Goal: Information Seeking & Learning: Learn about a topic

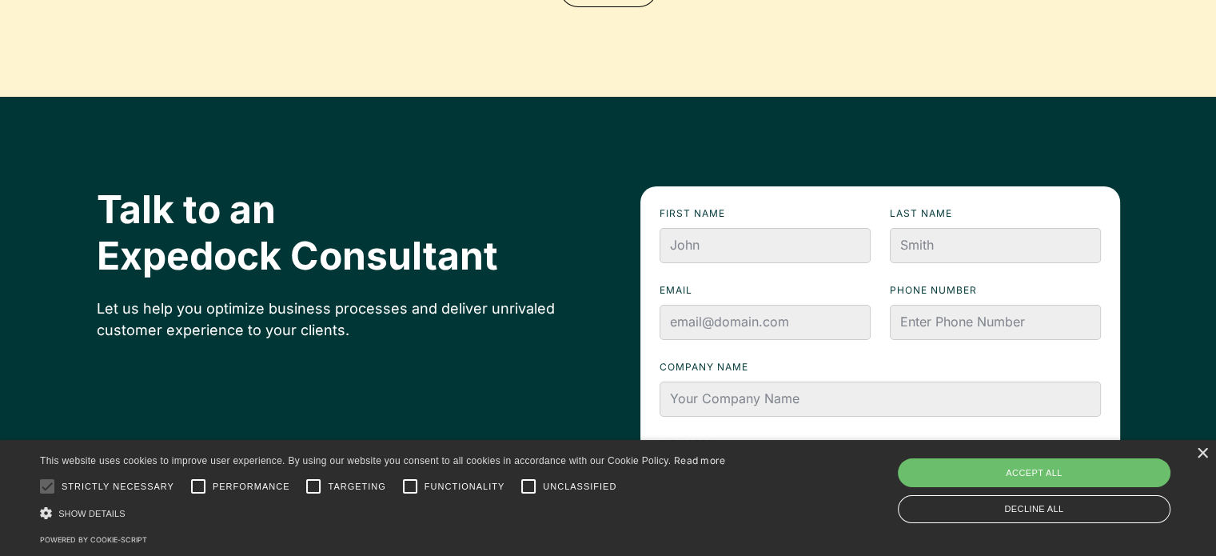
scroll to position [5341, 0]
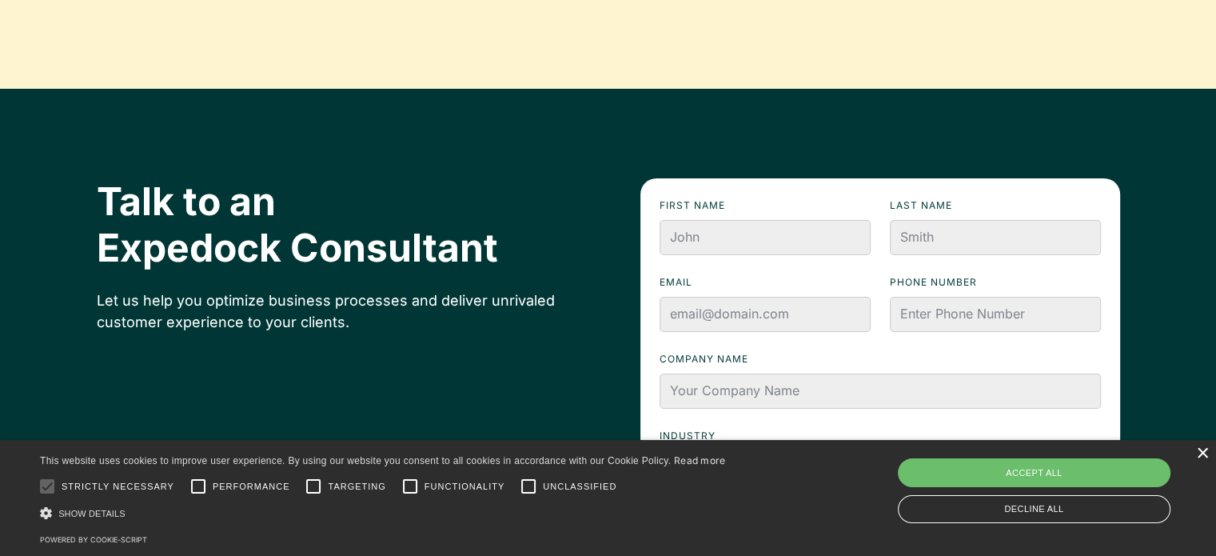
click at [1199, 453] on div "×" at bounding box center [1202, 454] width 12 height 12
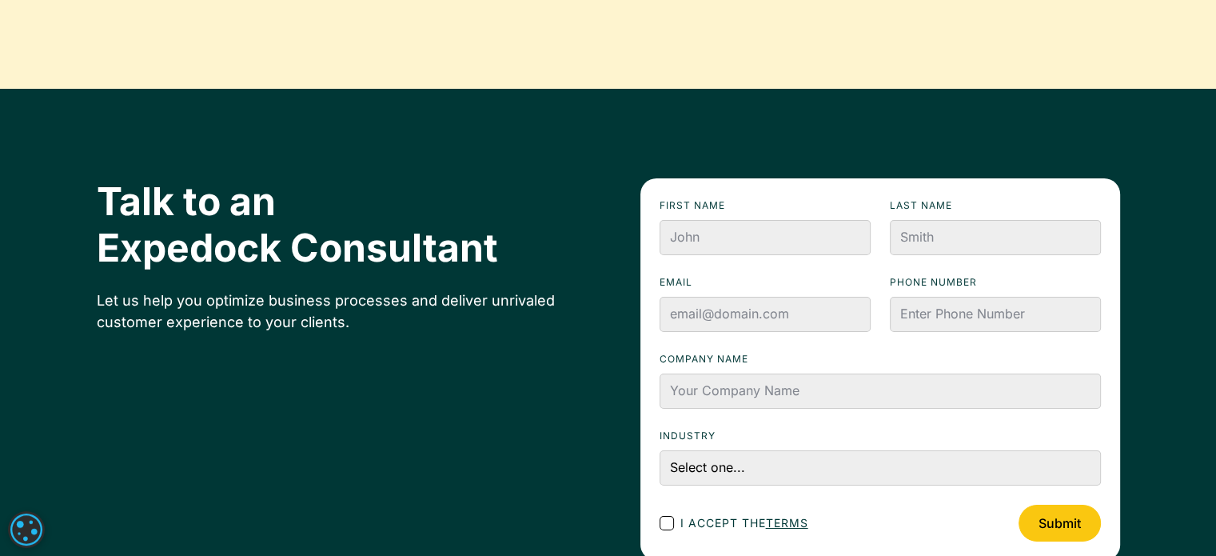
scroll to position [5875, 0]
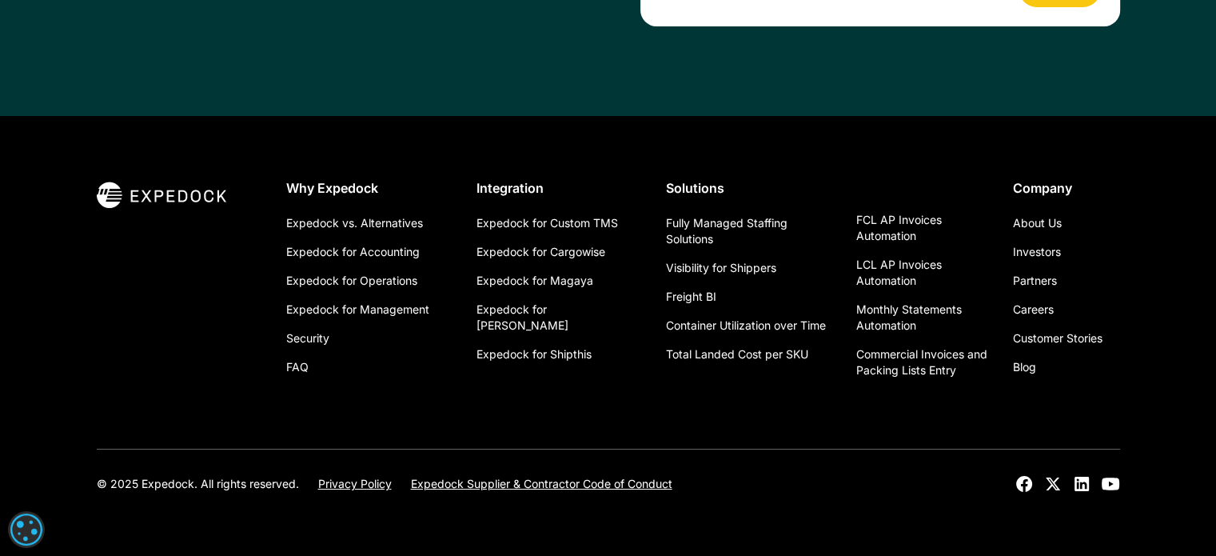
click at [1083, 490] on icon at bounding box center [1081, 483] width 19 height 19
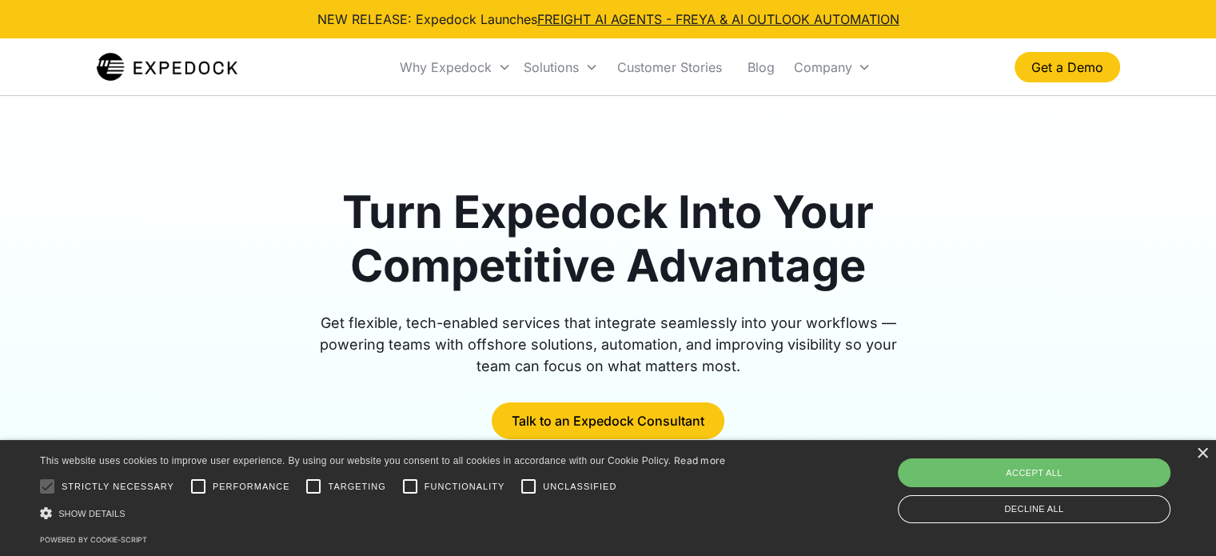
click at [258, 164] on div "Turn Expedock Into Your Competitive Advantage Get flexible, tech-enabled servic…" at bounding box center [608, 560] width 1023 height 929
click at [1205, 458] on div "×" at bounding box center [1202, 454] width 12 height 12
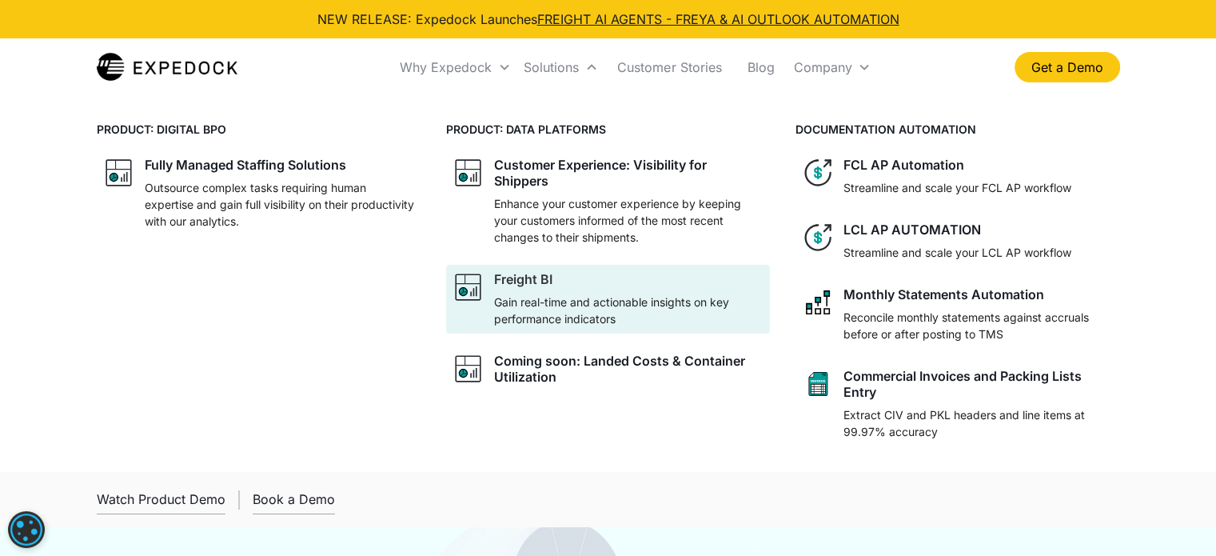
click at [521, 309] on p "Gain real-time and actionable insights on key performance indicators" at bounding box center [628, 310] width 269 height 34
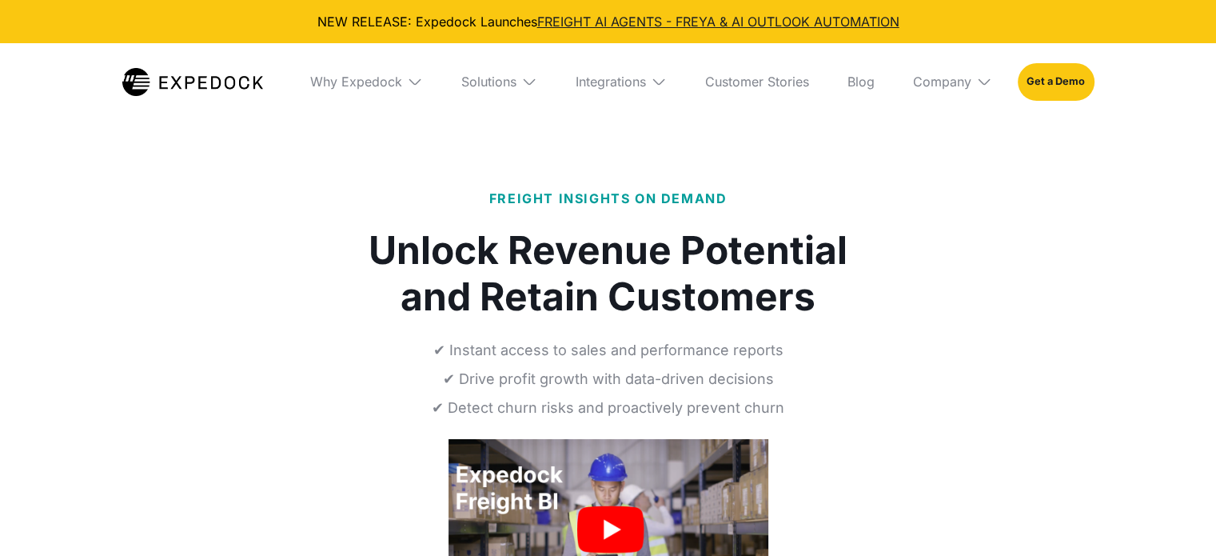
select select
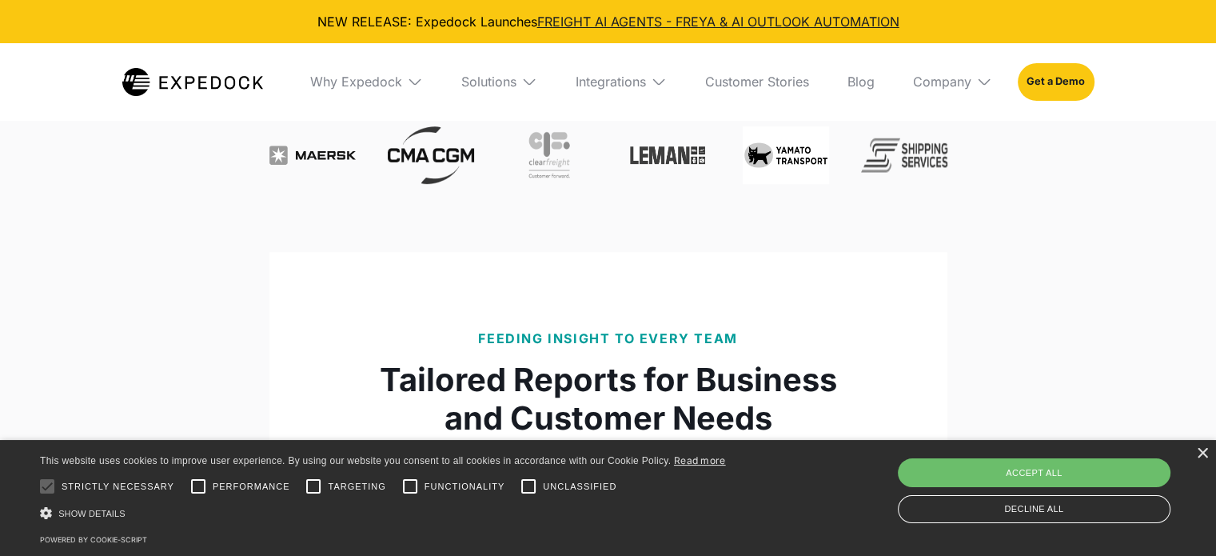
scroll to position [959, 0]
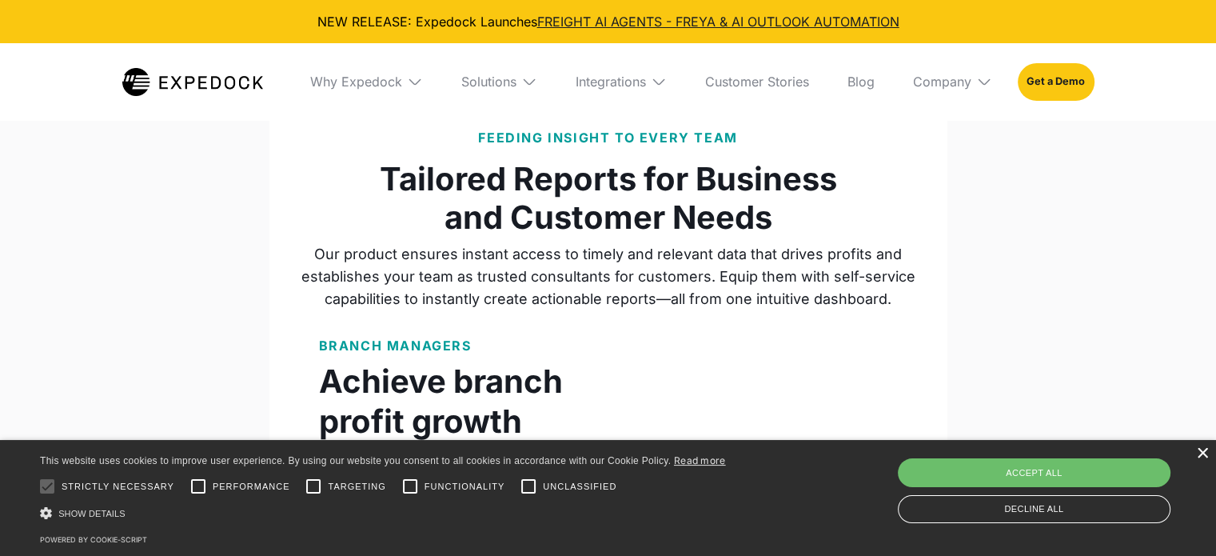
click at [1196, 453] on div "×" at bounding box center [1202, 454] width 12 height 12
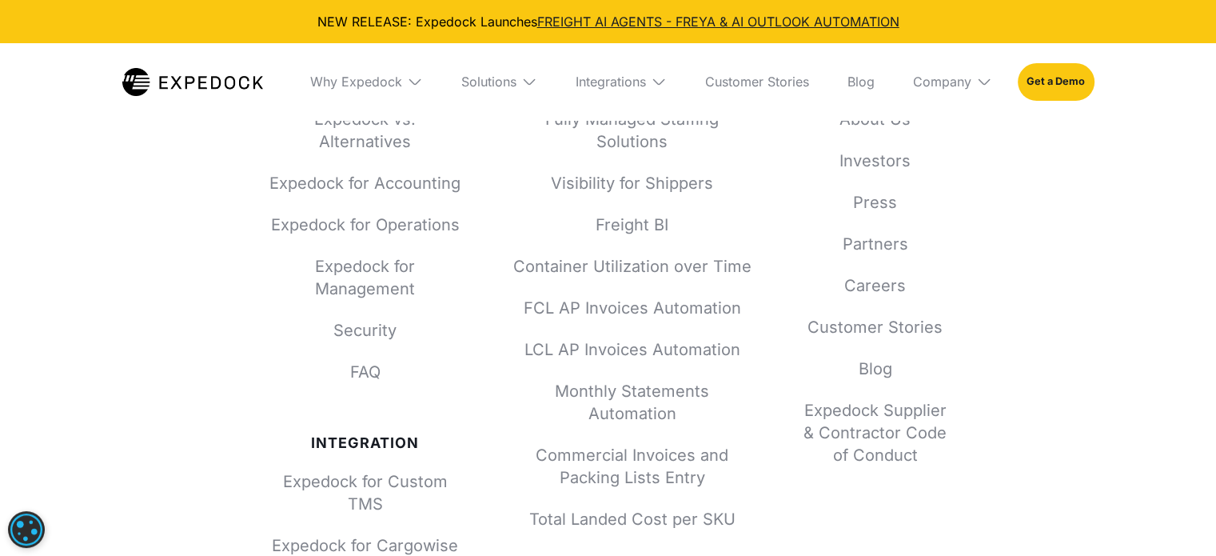
scroll to position [7036, 0]
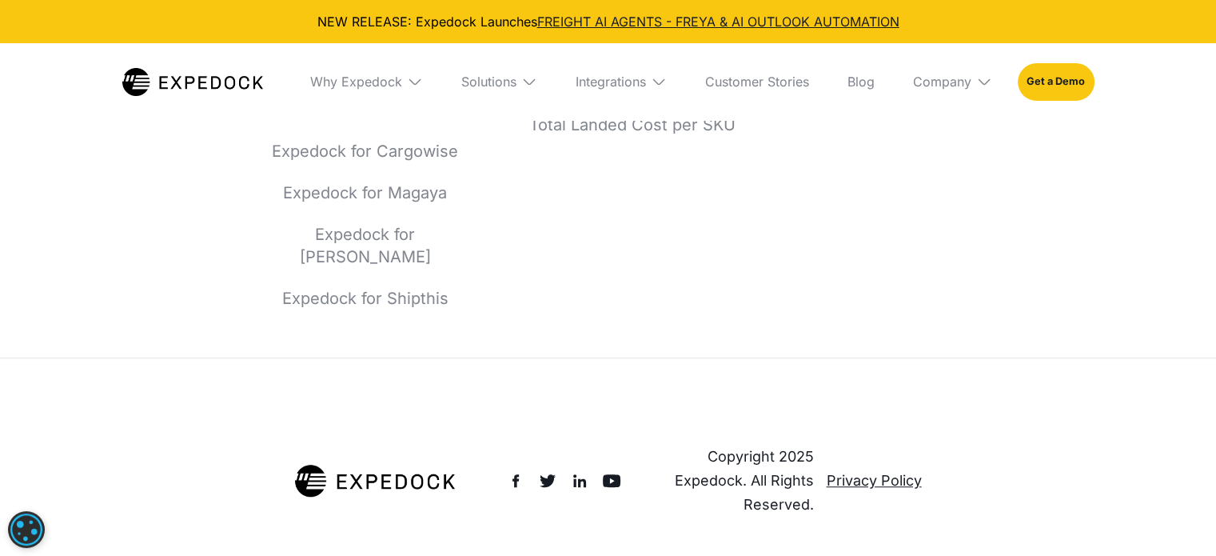
click at [574, 471] on img at bounding box center [579, 480] width 19 height 19
